Goal: Answer question/provide support

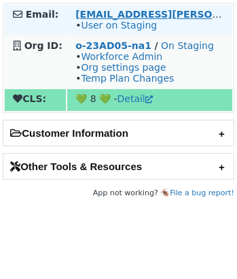
click at [134, 15] on strong "[EMAIL_ADDRESS][PERSON_NAME][DOMAIN_NAME]" at bounding box center [212, 14] width 274 height 11
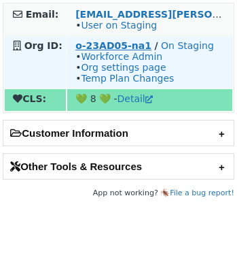
click at [126, 48] on strong "o-23AD05-na1" at bounding box center [113, 45] width 76 height 11
